Goal: Task Accomplishment & Management: Use online tool/utility

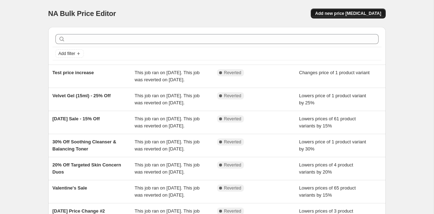
click at [355, 15] on span "Add new price [MEDICAL_DATA]" at bounding box center [348, 14] width 66 height 6
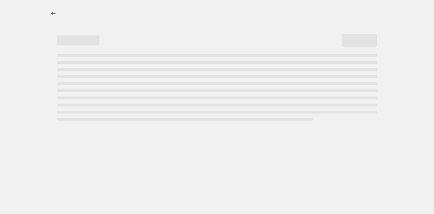
select select "percentage"
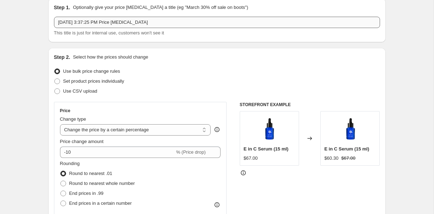
scroll to position [30, 0]
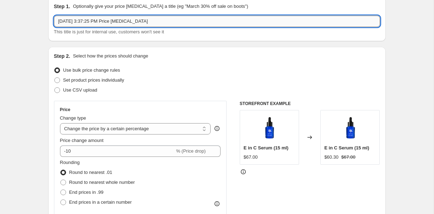
click at [155, 23] on input "Oct 7, 2025, 3:37:25 PM Price change job" at bounding box center [217, 21] width 326 height 11
type input "Price Increase 20 Oct"
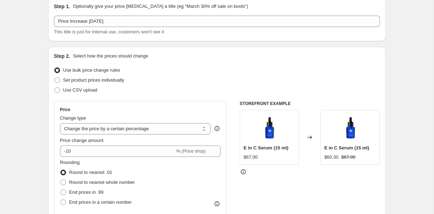
click at [120, 78] on span "Set product prices individually" at bounding box center [93, 79] width 61 height 5
click at [55, 78] on input "Set product prices individually" at bounding box center [54, 77] width 0 height 0
radio input "true"
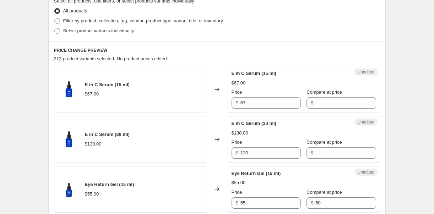
scroll to position [178, 0]
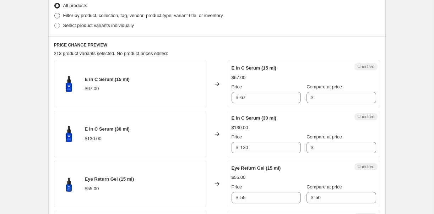
click at [213, 14] on span "Filter by product, collection, tag, vendor, product type, variant title, or inv…" at bounding box center [143, 15] width 160 height 5
click at [55, 13] on input "Filter by product, collection, tag, vendor, product type, variant title, or inv…" at bounding box center [54, 13] width 0 height 0
radio input "true"
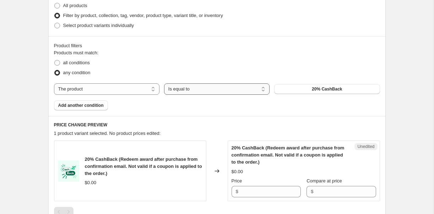
click at [234, 87] on select "Is equal to Is not equal to" at bounding box center [216, 88] width 105 height 11
click at [137, 89] on select "The product The product's collection The product's tag The product's vendor The…" at bounding box center [106, 88] width 105 height 11
select select "collection"
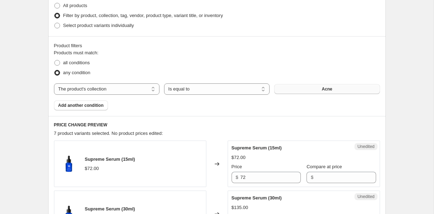
click at [303, 89] on button "Acne" at bounding box center [326, 89] width 105 height 10
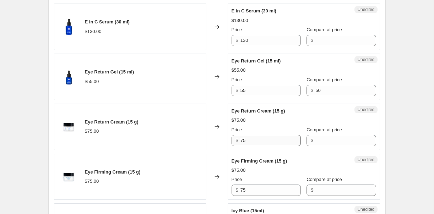
scroll to position [360, 0]
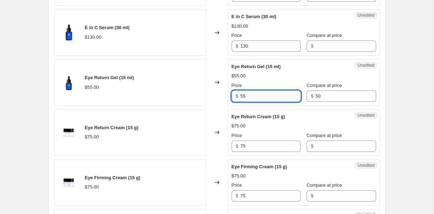
click at [269, 95] on input "55" at bounding box center [270, 95] width 60 height 11
click at [327, 94] on input "50" at bounding box center [345, 95] width 60 height 11
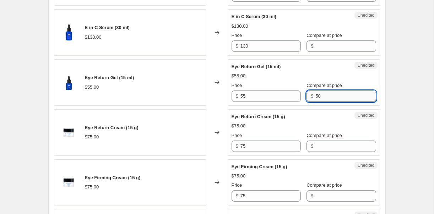
type input "5"
click at [276, 95] on input "55" at bounding box center [270, 95] width 60 height 11
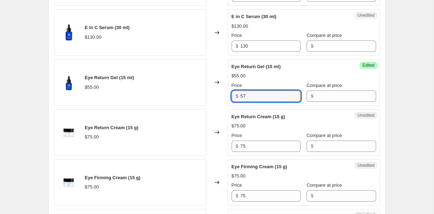
type input "57"
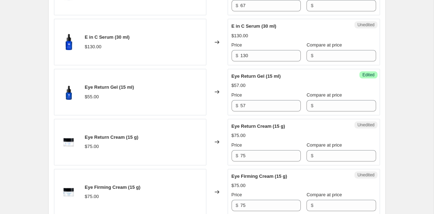
scroll to position [350, 0]
click at [266, 102] on input "57" at bounding box center [270, 105] width 60 height 11
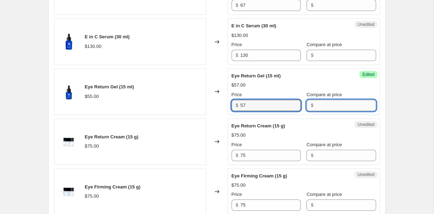
click at [315, 109] on input "Compare at price" at bounding box center [345, 105] width 60 height 11
type input "5"
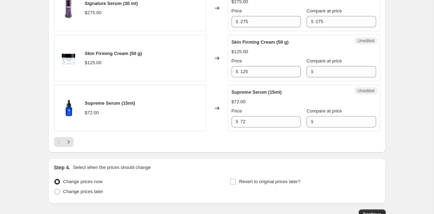
scroll to position [1232, 0]
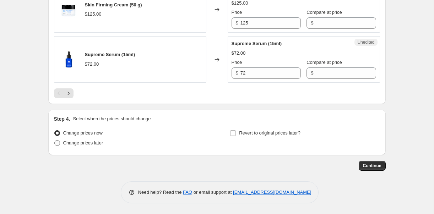
click at [92, 146] on span "Change prices later" at bounding box center [83, 142] width 40 height 5
click at [55, 141] on input "Change prices later" at bounding box center [54, 140] width 0 height 0
radio input "true"
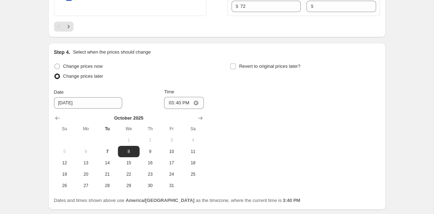
scroll to position [1343, 0]
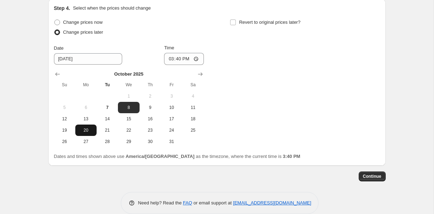
click at [80, 130] on span "20" at bounding box center [86, 130] width 16 height 6
type input "10/20/2025"
click at [293, 73] on div "Change prices now Change prices later Date 10/20/2025 Time 15:40 October 2025 S…" at bounding box center [217, 82] width 326 height 130
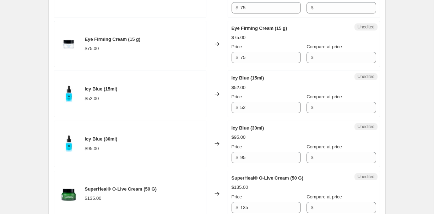
scroll to position [498, 0]
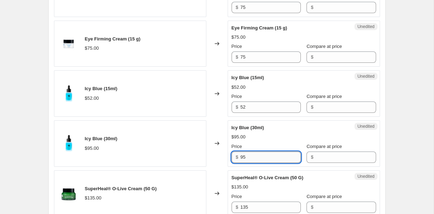
click at [248, 157] on input "95" at bounding box center [270, 157] width 60 height 11
type input "99"
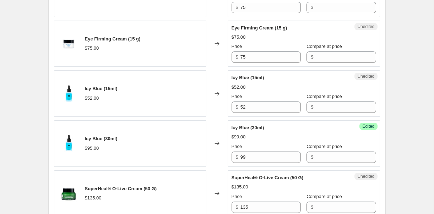
click at [312, 136] on div "$99.00" at bounding box center [303, 136] width 144 height 7
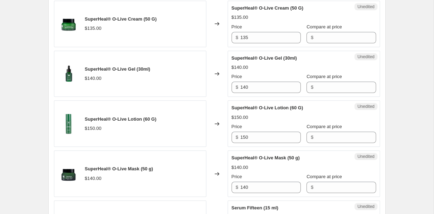
scroll to position [679, 0]
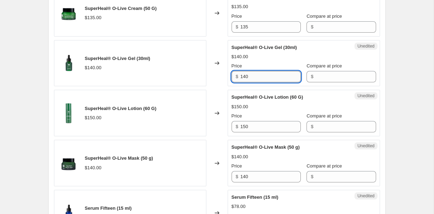
click at [258, 77] on input "140" at bounding box center [270, 76] width 60 height 11
type input "149"
click at [390, 56] on div "Create new price change job. This page is ready Create new price change job Dra…" at bounding box center [217, 104] width 354 height 1567
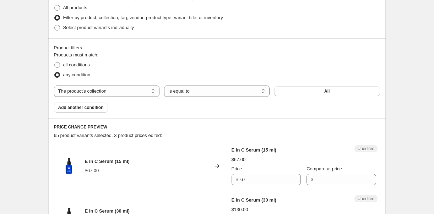
scroll to position [184, 0]
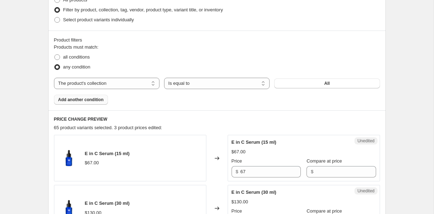
click at [92, 99] on span "Add another condition" at bounding box center [80, 100] width 45 height 6
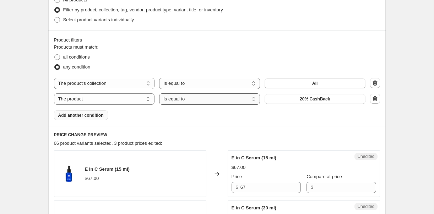
click at [190, 99] on select "Is equal to Is not equal to" at bounding box center [209, 98] width 101 height 11
click at [124, 97] on select "The product The product's collection The product's tag The product's vendor The…" at bounding box center [104, 98] width 101 height 11
select select "product_status"
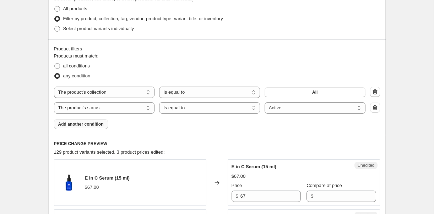
scroll to position [174, 0]
click at [214, 37] on div "Step 3. Select which products should change in price Select all products, use f…" at bounding box center [216, 9] width 337 height 62
click at [235, 105] on select "Is equal to Is not equal to" at bounding box center [209, 108] width 101 height 11
click at [133, 107] on select "The product The product's collection The product's tag The product's vendor The…" at bounding box center [104, 108] width 101 height 11
click at [295, 109] on select "Active Draft Archived" at bounding box center [314, 108] width 101 height 11
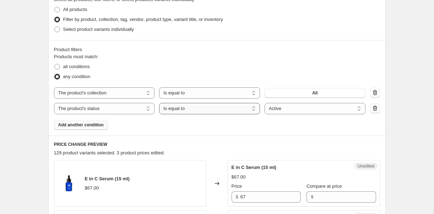
click at [226, 107] on select "Is equal to Is not equal to" at bounding box center [209, 108] width 101 height 11
click at [85, 67] on span "all conditions" at bounding box center [76, 66] width 27 height 5
click at [55, 64] on input "all conditions" at bounding box center [54, 64] width 0 height 0
radio input "true"
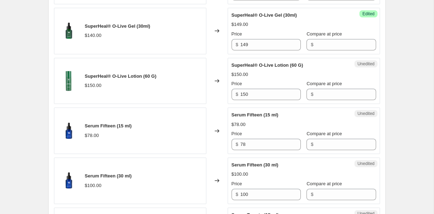
scroll to position [488, 0]
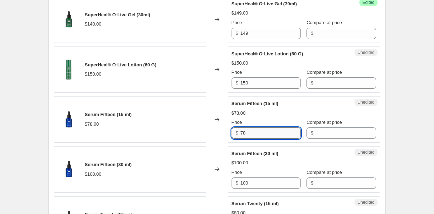
click at [262, 129] on input "78" at bounding box center [270, 132] width 60 height 11
click at [255, 132] on input "78" at bounding box center [270, 132] width 60 height 11
type input "7"
type input "81"
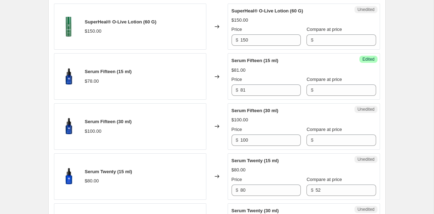
scroll to position [534, 0]
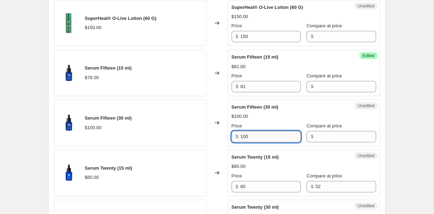
click at [262, 137] on input "100" at bounding box center [270, 136] width 60 height 11
type input "1"
type input "105"
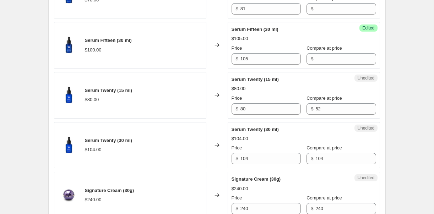
scroll to position [616, 0]
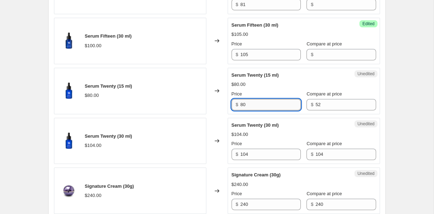
click at [259, 106] on input "80" at bounding box center [270, 104] width 60 height 11
type input "84"
click at [396, 78] on div "Create new price change job. This page is ready Create new price change job Dra…" at bounding box center [216, 175] width 433 height 1583
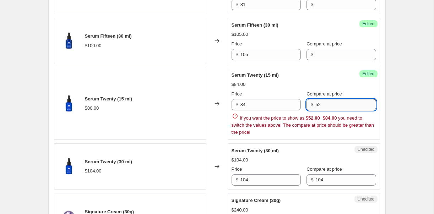
click at [333, 105] on input "52" at bounding box center [345, 104] width 60 height 11
type input "5"
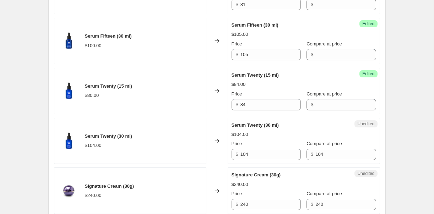
click at [413, 72] on div "Create new price change job. This page is ready Create new price change job Dra…" at bounding box center [216, 175] width 433 height 1583
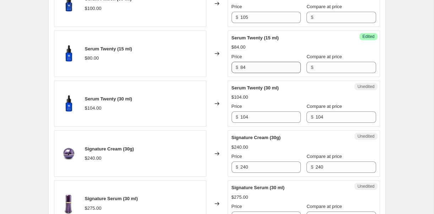
scroll to position [655, 0]
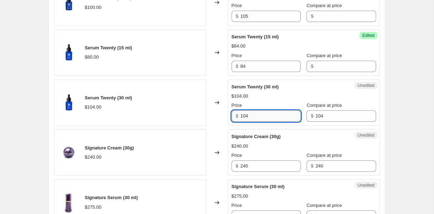
click at [259, 117] on input "104" at bounding box center [270, 115] width 60 height 11
type input "110"
click at [391, 74] on div "Create new price change job. This page is ready Create new price change job Dra…" at bounding box center [217, 136] width 354 height 1583
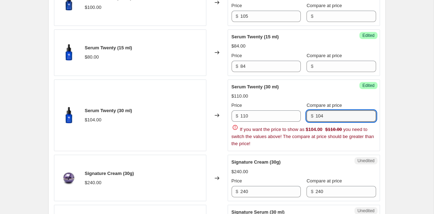
drag, startPoint x: 340, startPoint y: 117, endPoint x: 301, endPoint y: 116, distance: 38.3
click at [301, 116] on div "Price $ 110 Compare at price $ 104" at bounding box center [303, 112] width 144 height 20
click at [410, 71] on div "Create new price change job. This page is ready Create new price change job Dra…" at bounding box center [216, 149] width 433 height 1608
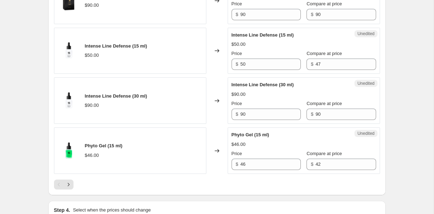
scroll to position [1158, 0]
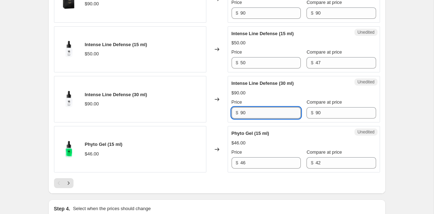
click at [256, 114] on input "90" at bounding box center [270, 112] width 60 height 11
click at [257, 65] on input "50" at bounding box center [270, 62] width 60 height 11
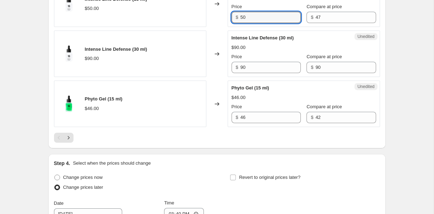
scroll to position [1203, 0]
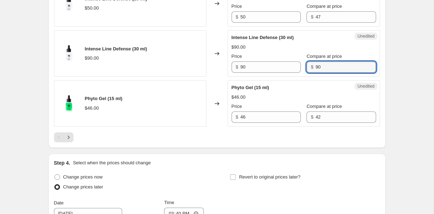
drag, startPoint x: 330, startPoint y: 68, endPoint x: 298, endPoint y: 67, distance: 32.0
click at [298, 67] on div "Price $ 90 Compare at price $ 90" at bounding box center [303, 63] width 144 height 20
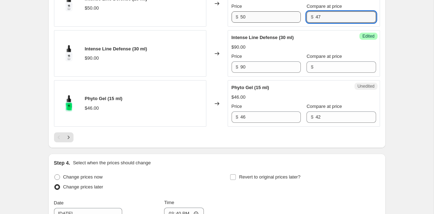
drag, startPoint x: 331, startPoint y: 15, endPoint x: 280, endPoint y: 14, distance: 51.5
click at [280, 14] on div "Price $ 50 Compare at price $ 47" at bounding box center [303, 13] width 144 height 20
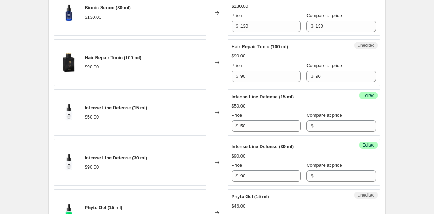
scroll to position [1089, 0]
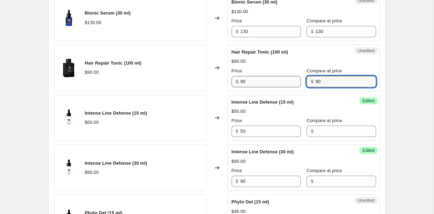
drag, startPoint x: 340, startPoint y: 80, endPoint x: 278, endPoint y: 76, distance: 61.9
click at [278, 76] on div "Price $ 90 Compare at price $ 90" at bounding box center [303, 77] width 144 height 20
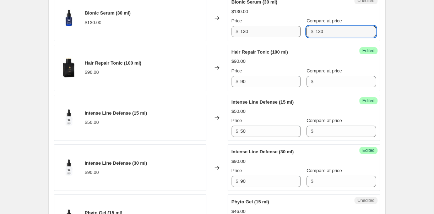
drag, startPoint x: 333, startPoint y: 28, endPoint x: 273, endPoint y: 27, distance: 60.0
click at [273, 27] on div "Price $ 130 Compare at price $ 130" at bounding box center [303, 27] width 144 height 20
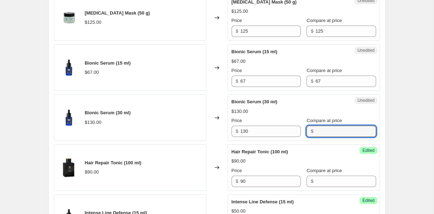
scroll to position [989, 0]
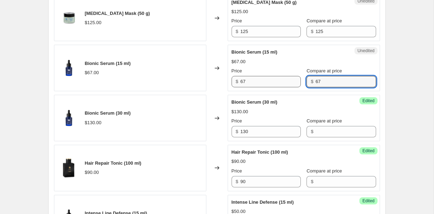
drag, startPoint x: 317, startPoint y: 83, endPoint x: 285, endPoint y: 83, distance: 31.9
click at [285, 83] on div "Price $ 67 Compare at price $ 67" at bounding box center [303, 77] width 144 height 20
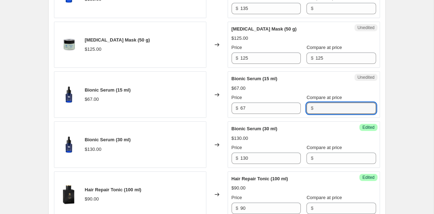
scroll to position [956, 0]
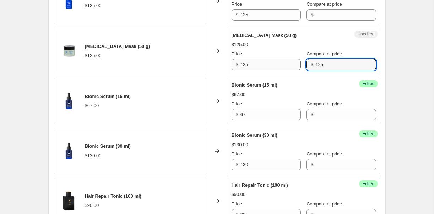
drag, startPoint x: 326, startPoint y: 64, endPoint x: 285, endPoint y: 64, distance: 41.2
click at [285, 64] on div "Price $ 125 Compare at price $ 125" at bounding box center [303, 60] width 144 height 20
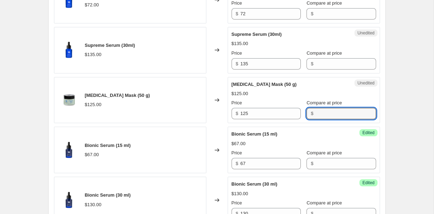
scroll to position [906, 0]
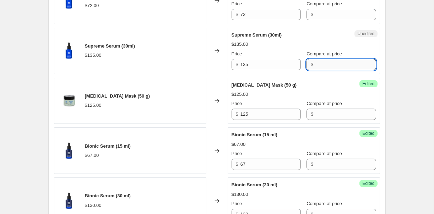
click at [322, 61] on input "Compare at price" at bounding box center [345, 64] width 60 height 11
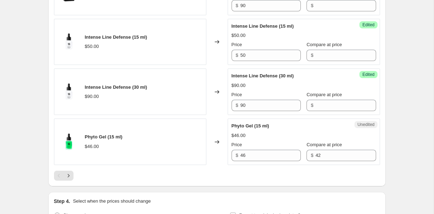
scroll to position [1171, 0]
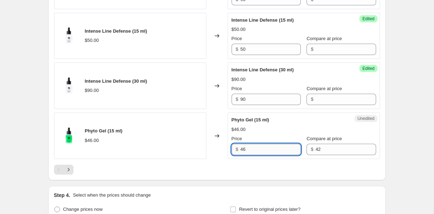
click at [282, 148] on input "46" at bounding box center [270, 149] width 60 height 11
type input "4"
type input "50"
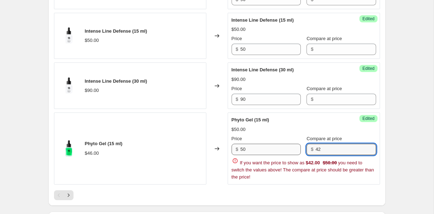
drag, startPoint x: 326, startPoint y: 147, endPoint x: 290, endPoint y: 146, distance: 35.9
click at [290, 146] on div "Price $ 50 Compare at price $ 42" at bounding box center [303, 145] width 144 height 20
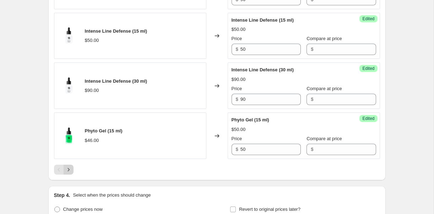
click at [69, 169] on icon "Next" at bounding box center [68, 169] width 7 height 7
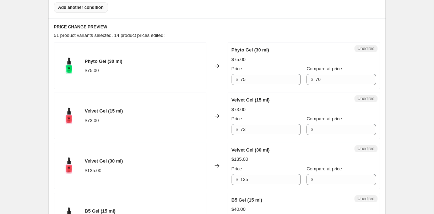
scroll to position [296, 0]
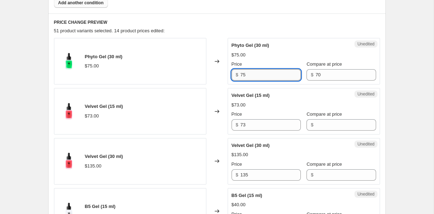
click at [254, 76] on input "75" at bounding box center [270, 74] width 60 height 11
type input "78"
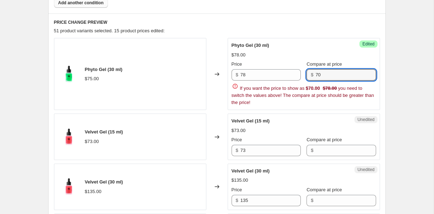
drag, startPoint x: 320, startPoint y: 71, endPoint x: 283, endPoint y: 67, distance: 37.1
click at [283, 67] on div "Price $ 78 Compare at price $ 70" at bounding box center [303, 71] width 144 height 20
click at [320, 74] on input "70" at bounding box center [345, 74] width 60 height 11
type input "7"
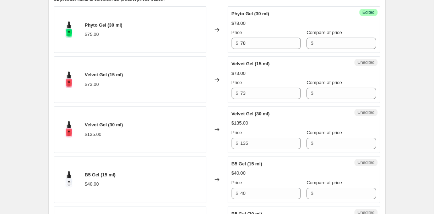
scroll to position [329, 0]
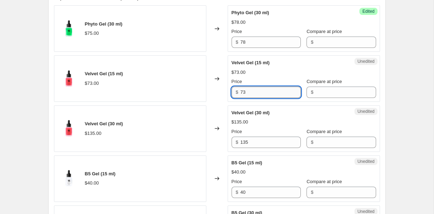
click at [252, 93] on input "73" at bounding box center [270, 92] width 60 height 11
type input "75"
click at [269, 142] on input "135" at bounding box center [270, 142] width 60 height 11
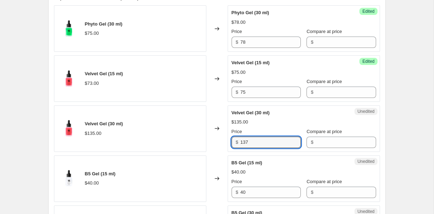
type input "137"
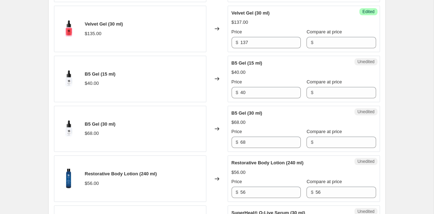
scroll to position [441, 0]
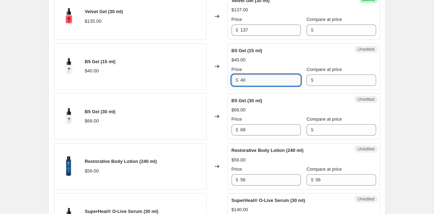
click at [251, 79] on input "40" at bounding box center [270, 80] width 60 height 11
type input "44"
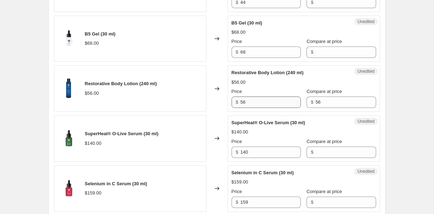
scroll to position [519, 0]
drag, startPoint x: 160, startPoint y: 84, endPoint x: 86, endPoint y: 84, distance: 74.2
click at [86, 84] on div "Restorative Body Lotion (240 ml) $56.00" at bounding box center [130, 88] width 152 height 46
copy span "Restorative Body Lotion (240 ml)"
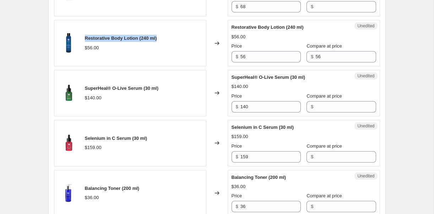
scroll to position [565, 0]
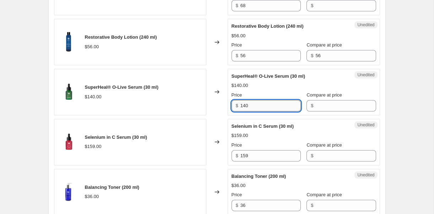
click at [256, 103] on input "140" at bounding box center [270, 105] width 60 height 11
type input "149"
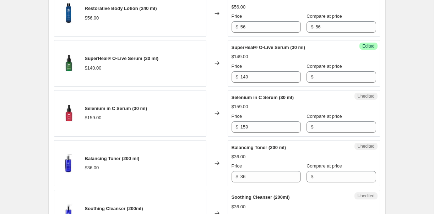
scroll to position [594, 0]
click at [254, 125] on input "159" at bounding box center [270, 126] width 60 height 11
type input "168"
click at [401, 97] on div "Create new price change job. This page is ready Create new price change job Dra…" at bounding box center [216, 197] width 433 height 1583
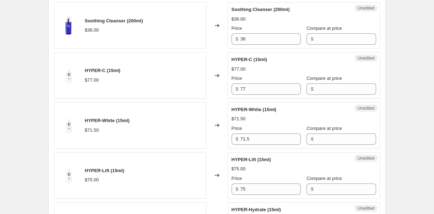
scroll to position [790, 0]
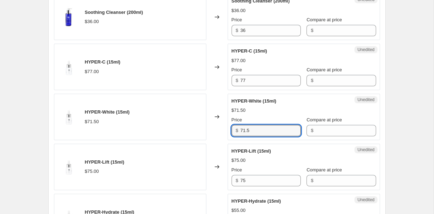
drag, startPoint x: 269, startPoint y: 129, endPoint x: 236, endPoint y: 129, distance: 33.0
click at [236, 129] on div "$ 71.5" at bounding box center [265, 130] width 69 height 11
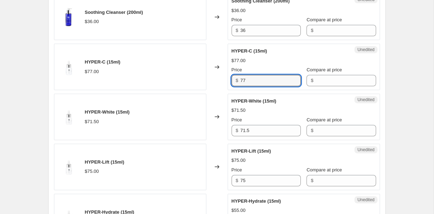
drag, startPoint x: 258, startPoint y: 82, endPoint x: 230, endPoint y: 82, distance: 28.0
click at [230, 82] on div "Unedited HYPER-C (15ml) $77.00 Price $ 77 Compare at price $" at bounding box center [303, 67] width 152 height 46
type input "82"
click at [406, 63] on div "Create new price change job. This page is ready Create new price change job Dra…" at bounding box center [216, 1] width 433 height 1583
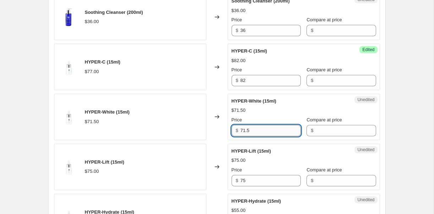
drag, startPoint x: 252, startPoint y: 128, endPoint x: 243, endPoint y: 128, distance: 8.9
click at [243, 128] on input "71.5" at bounding box center [270, 130] width 60 height 11
type input "75"
click at [404, 106] on div "Create new price change job. This page is ready Create new price change job Dra…" at bounding box center [216, 1] width 433 height 1583
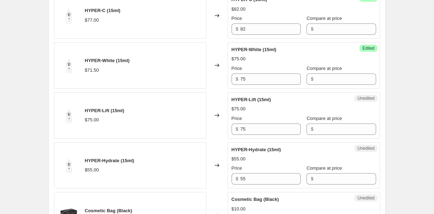
scroll to position [842, 0]
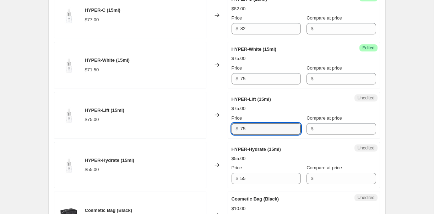
drag, startPoint x: 256, startPoint y: 127, endPoint x: 223, endPoint y: 125, distance: 33.5
click at [223, 125] on div "HYPER-Lift (15ml) $75.00 Changed to Unedited HYPER-Lift (15ml) $75.00 Price $ 7…" at bounding box center [217, 115] width 326 height 46
type input "6"
type input "80"
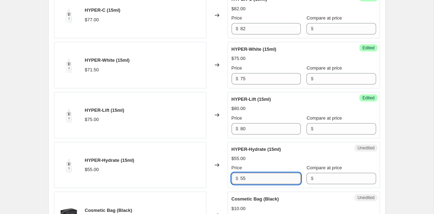
click at [253, 175] on input "55" at bounding box center [270, 178] width 60 height 11
type input "57"
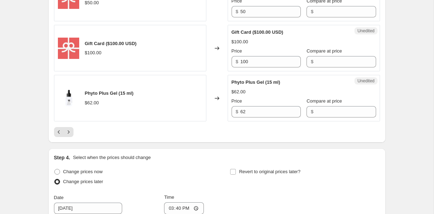
scroll to position [1208, 0]
click at [67, 135] on icon "Next" at bounding box center [68, 132] width 7 height 7
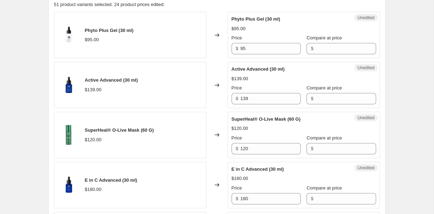
scroll to position [323, 0]
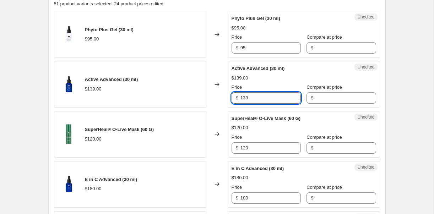
click at [261, 99] on input "139" at bounding box center [270, 97] width 60 height 11
type input "144"
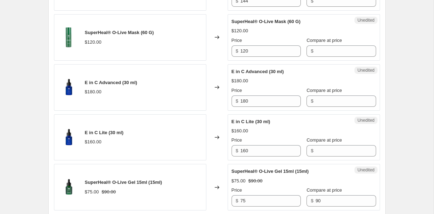
scroll to position [443, 0]
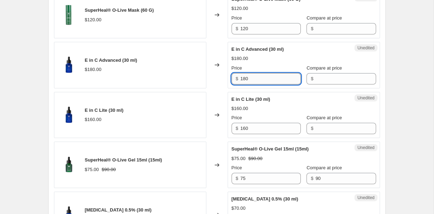
click at [255, 78] on input "180" at bounding box center [270, 78] width 60 height 11
type input "189"
click at [396, 64] on div "Create new price change job. This page is ready Create new price change job Dra…" at bounding box center [216, 123] width 433 height 1133
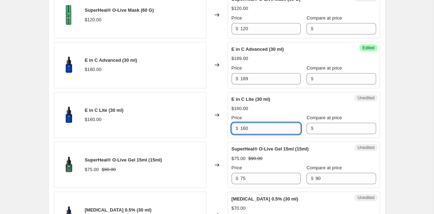
click at [257, 130] on input "160" at bounding box center [270, 128] width 60 height 11
type input "168"
click at [402, 73] on div "Create new price change job. This page is ready Create new price change job Dra…" at bounding box center [216, 123] width 433 height 1133
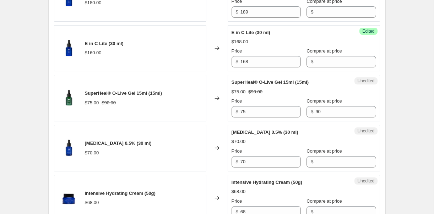
scroll to position [511, 0]
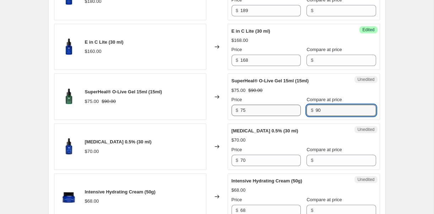
drag, startPoint x: 328, startPoint y: 109, endPoint x: 277, endPoint y: 106, distance: 50.9
click at [277, 106] on div "Price $ 75 Compare at price $ 90" at bounding box center [303, 106] width 144 height 20
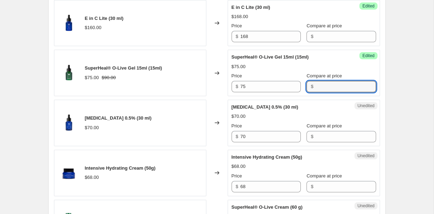
scroll to position [536, 0]
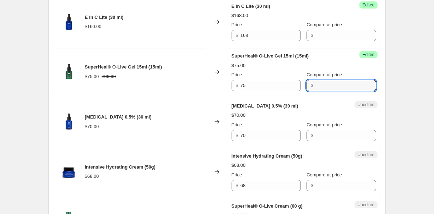
click at [393, 88] on div "Create new price change job. This page is ready Create new price change job Dra…" at bounding box center [217, 30] width 354 height 1133
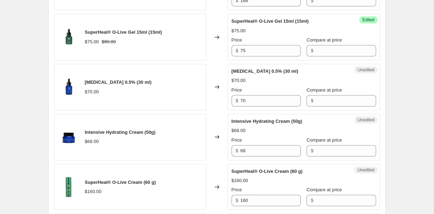
scroll to position [571, 0]
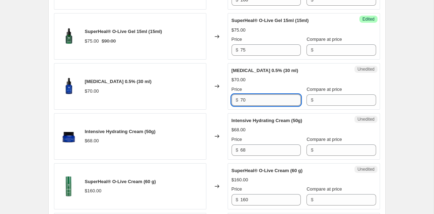
click at [256, 100] on input "70" at bounding box center [270, 99] width 60 height 11
type input "77"
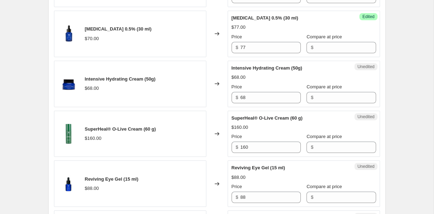
scroll to position [624, 0]
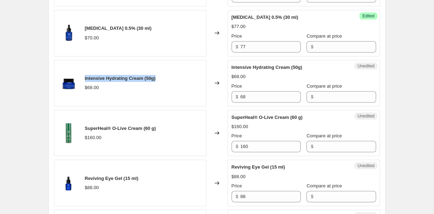
drag, startPoint x: 167, startPoint y: 78, endPoint x: 84, endPoint y: 75, distance: 83.1
click at [84, 75] on div "Intensive Hydrating Cream (50g) $68.00" at bounding box center [130, 83] width 152 height 46
copy span "Intensive Hydrating Cream (50g)"
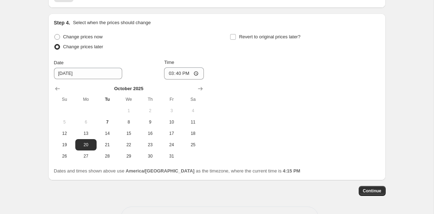
scroll to position [919, 0]
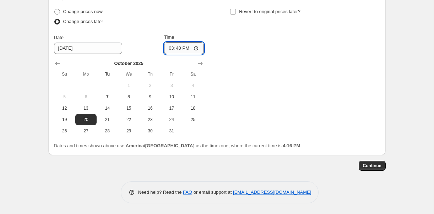
click at [184, 50] on input "15:40" at bounding box center [184, 48] width 40 height 12
click at [176, 48] on input "15:40" at bounding box center [184, 48] width 40 height 12
click at [234, 43] on div "Change prices now Change prices later Date 10/20/2025 Time 04:00 October 2025 S…" at bounding box center [217, 72] width 326 height 130
click at [196, 48] on input "04:00" at bounding box center [184, 48] width 40 height 12
click at [181, 50] on input "04:00" at bounding box center [184, 48] width 40 height 12
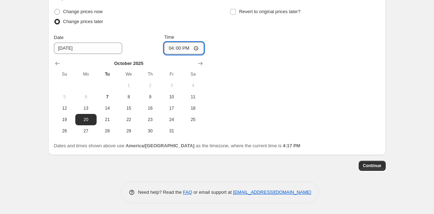
click at [178, 49] on input "16:00" at bounding box center [184, 48] width 40 height 12
type input "04:00"
click at [191, 3] on div "Step 4. Select when the prices should change Change prices now Change prices la…" at bounding box center [217, 71] width 326 height 155
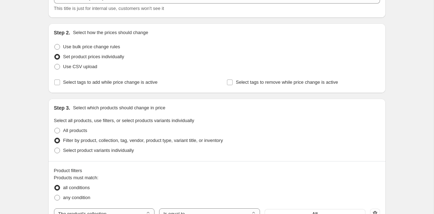
scroll to position [0, 0]
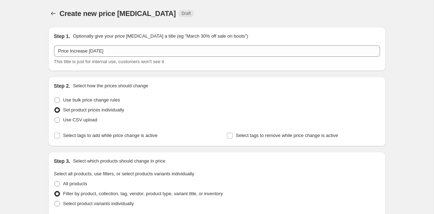
click at [316, 6] on div "Create new price change job. This page is ready Create new price change job Dra…" at bounding box center [216, 13] width 337 height 27
click at [275, 4] on div "Create new price change job. This page is ready Create new price change job Dra…" at bounding box center [216, 13] width 337 height 27
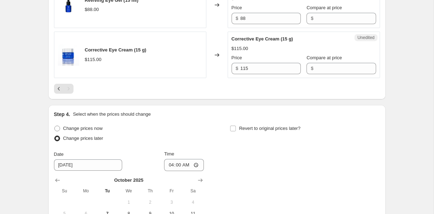
scroll to position [919, 0]
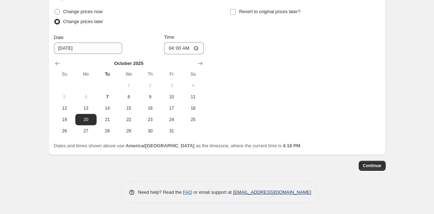
drag, startPoint x: 320, startPoint y: 193, endPoint x: 234, endPoint y: 194, distance: 86.2
click at [234, 194] on div "Need help? Read the FAQ or email support at support+a21650@northern-apps.com" at bounding box center [220, 192] width 198 height 22
click at [256, 150] on div "Step 4. Select when the prices should change Change prices now Change prices la…" at bounding box center [216, 71] width 337 height 167
drag, startPoint x: 319, startPoint y: 191, endPoint x: 232, endPoint y: 192, distance: 86.3
click at [232, 192] on div "Need help? Read the FAQ or email support at support+a21650@northern-apps.com" at bounding box center [220, 192] width 198 height 22
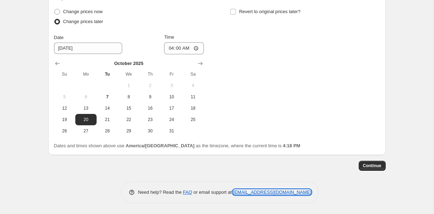
copy link "support+a21650@northern-apps.com"
click at [288, 124] on div "Change prices now Change prices later Date 10/20/2025 Time 04:00 October 2025 S…" at bounding box center [217, 72] width 326 height 130
click at [366, 168] on span "Continue" at bounding box center [372, 166] width 18 height 6
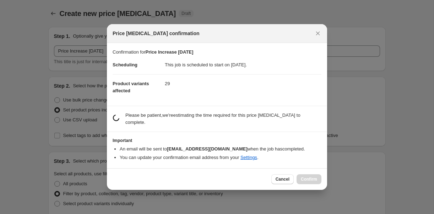
scroll to position [0, 0]
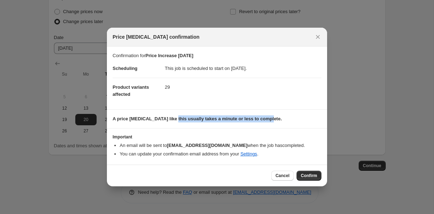
drag, startPoint x: 173, startPoint y: 119, endPoint x: 279, endPoint y: 122, distance: 106.5
click at [279, 122] on p "A price change job like this usually takes a minute or less to complete." at bounding box center [217, 118] width 209 height 7
click at [268, 119] on b "A price change job like this usually takes a minute or less to complete." at bounding box center [197, 118] width 169 height 5
click at [316, 38] on icon "Close" at bounding box center [317, 36] width 7 height 7
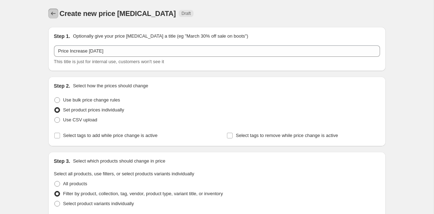
click at [54, 13] on icon "Price change jobs" at bounding box center [53, 13] width 7 height 7
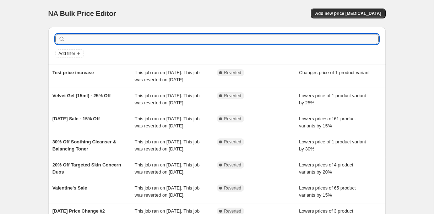
click at [124, 37] on input "text" at bounding box center [223, 39] width 312 height 10
type input "price increase"
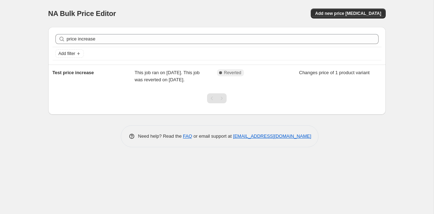
click at [146, 33] on div "price increase Clear" at bounding box center [217, 39] width 329 height 16
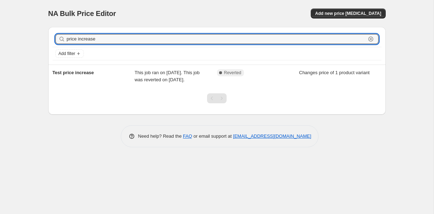
drag, startPoint x: 134, startPoint y: 36, endPoint x: 16, endPoint y: 29, distance: 118.4
click at [16, 29] on div "NA Bulk Price Editor. This page is ready NA Bulk Price Editor Add new price cha…" at bounding box center [216, 107] width 433 height 214
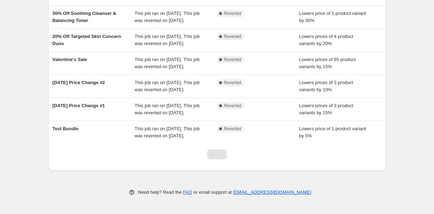
scroll to position [192, 0]
click at [185, 193] on link "FAQ" at bounding box center [187, 192] width 9 height 5
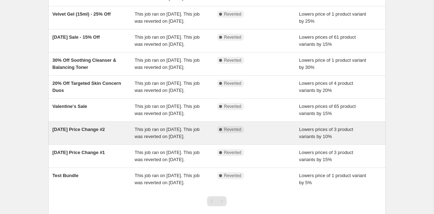
scroll to position [23, 0]
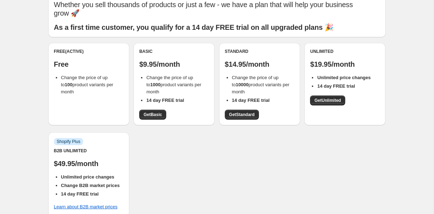
scroll to position [32, 0]
drag, startPoint x: 59, startPoint y: 76, endPoint x: 77, endPoint y: 93, distance: 24.3
click at [77, 93] on ul "Change the price of up to 100 product variants per month" at bounding box center [89, 85] width 70 height 21
click at [75, 92] on li "Change the price of up to 100 product variants per month" at bounding box center [92, 85] width 62 height 21
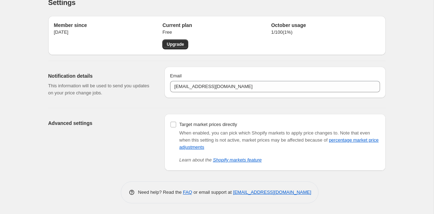
scroll to position [11, 0]
